Goal: Task Accomplishment & Management: Complete application form

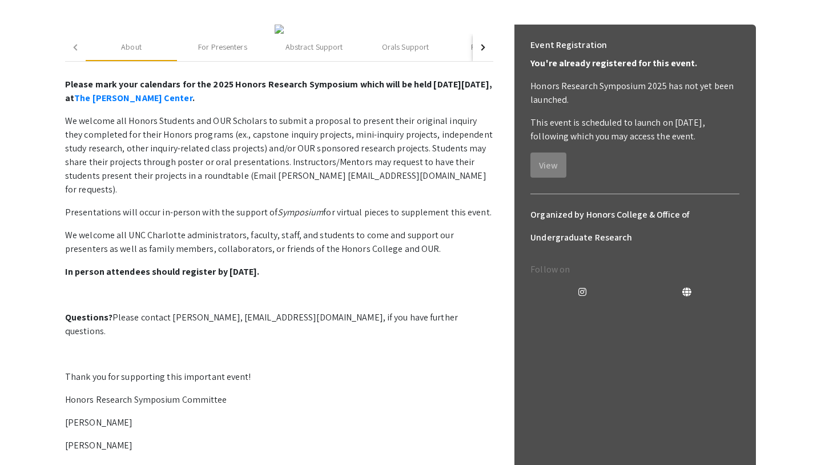
scroll to position [151, 0]
click at [313, 53] on div "Abstract Support" at bounding box center [315, 47] width 58 height 12
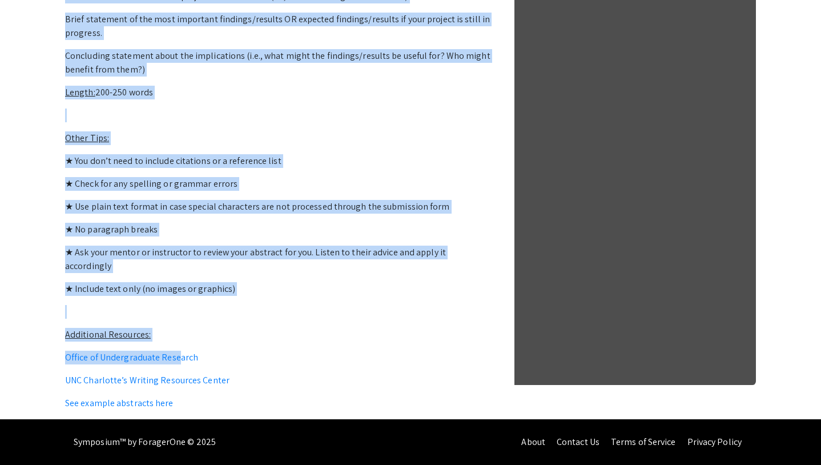
scroll to position [847, 0]
drag, startPoint x: 67, startPoint y: 57, endPoint x: 251, endPoint y: 291, distance: 298.2
click at [251, 291] on p "General Guidelines for Writing a Symposium Abstract Purpose: Provide the sympos…" at bounding box center [279, 10] width 428 height 800
copy p "Loremip Dolorsitam con Adipisc e Seddoeius Temporin Utlabor: Etdolor mag aliqua…"
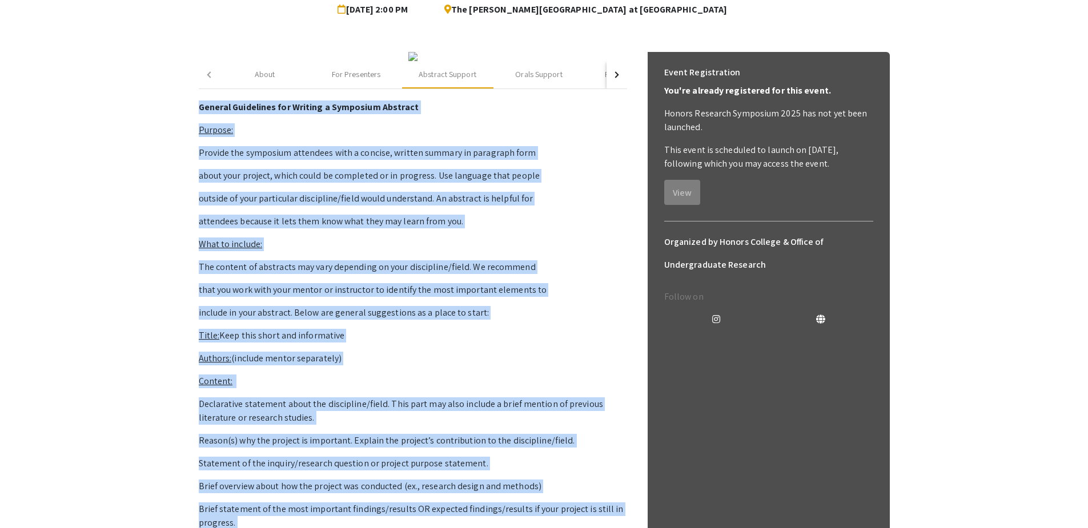
scroll to position [250, 0]
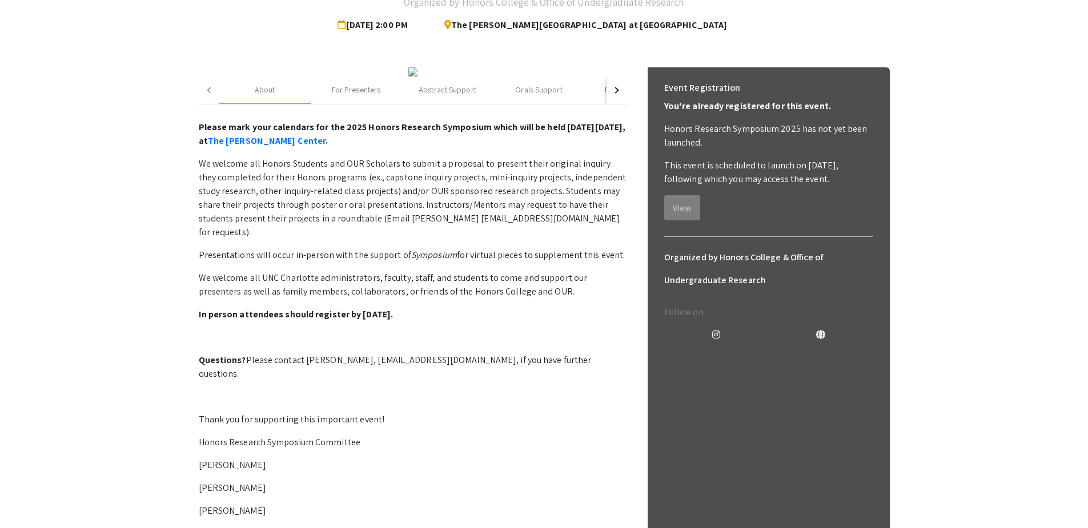
scroll to position [0, 0]
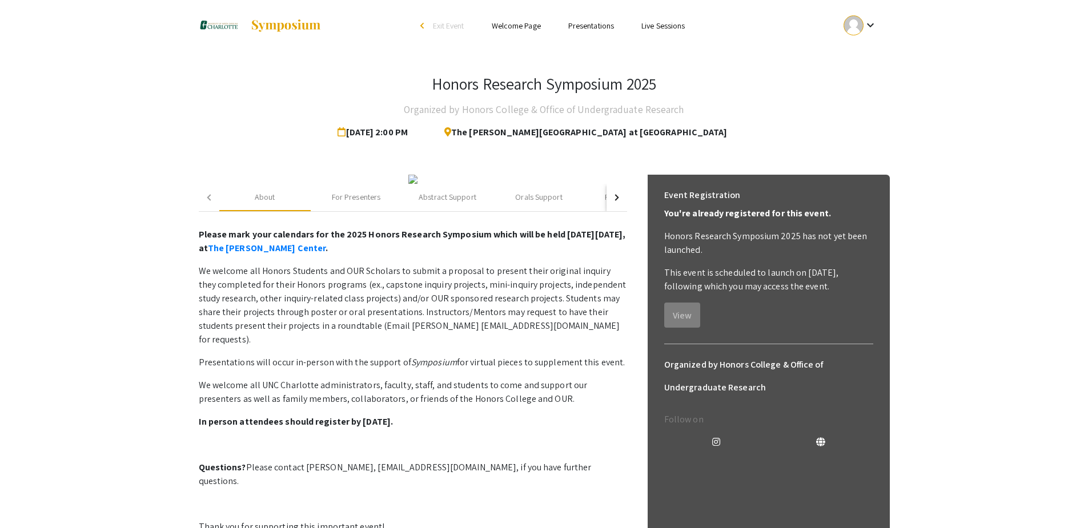
click at [586, 26] on link "Presentations" at bounding box center [591, 26] width 46 height 10
click at [520, 29] on link "Welcome Page" at bounding box center [516, 26] width 49 height 10
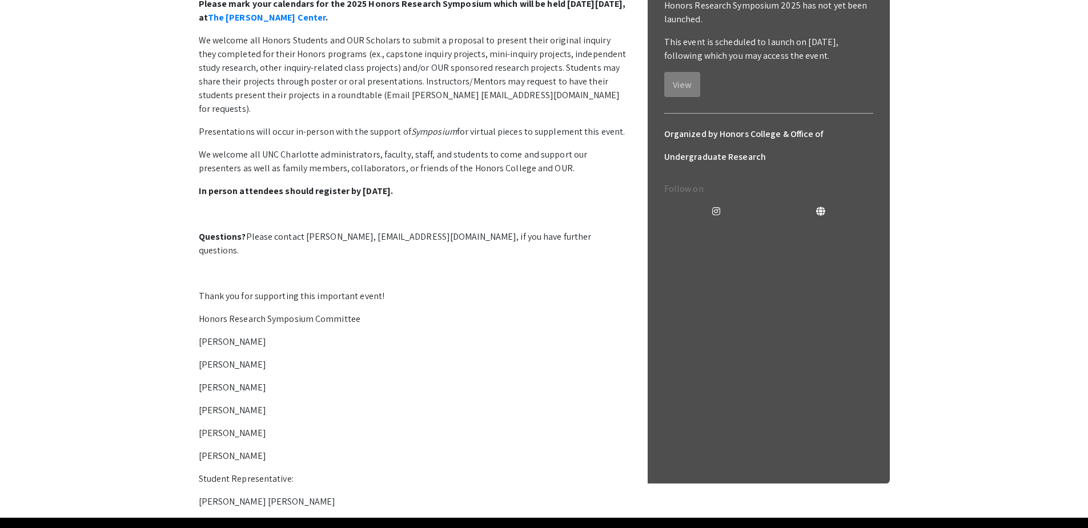
scroll to position [239, 0]
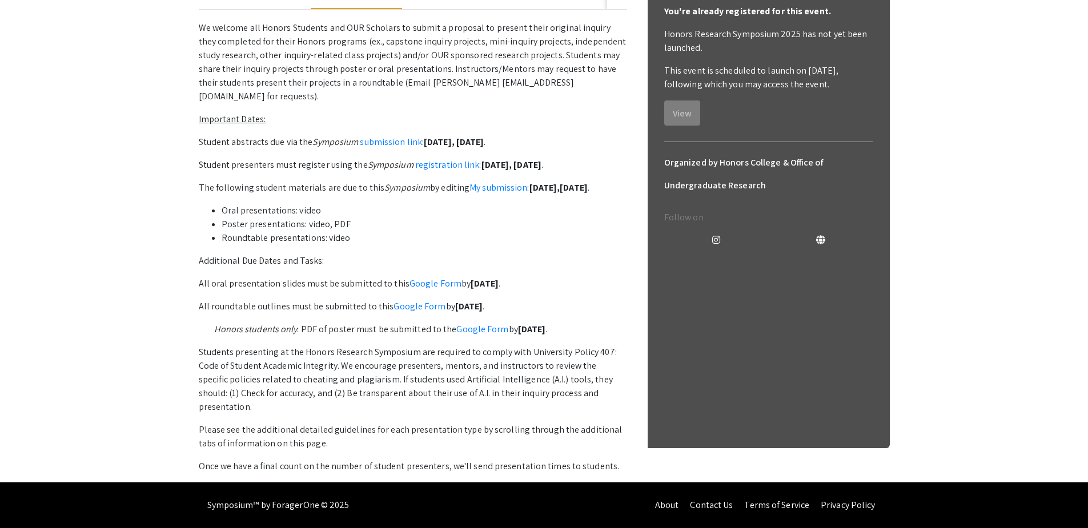
scroll to position [241, 0]
click at [415, 148] on link "submission link" at bounding box center [391, 142] width 62 height 12
